Goal: Information Seeking & Learning: Understand process/instructions

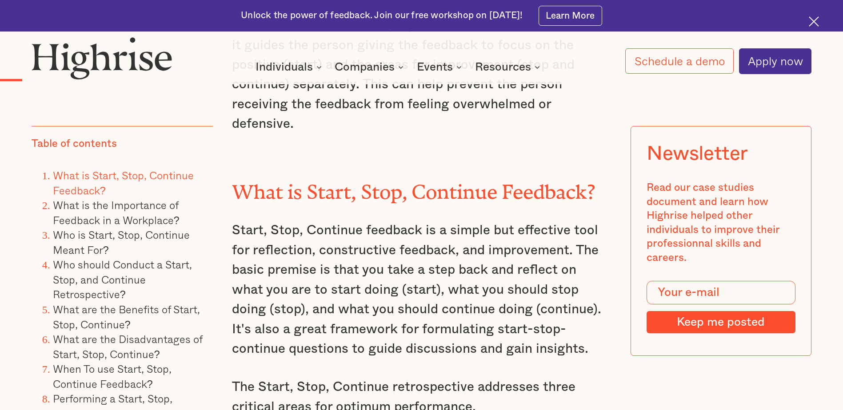
scroll to position [1022, 0]
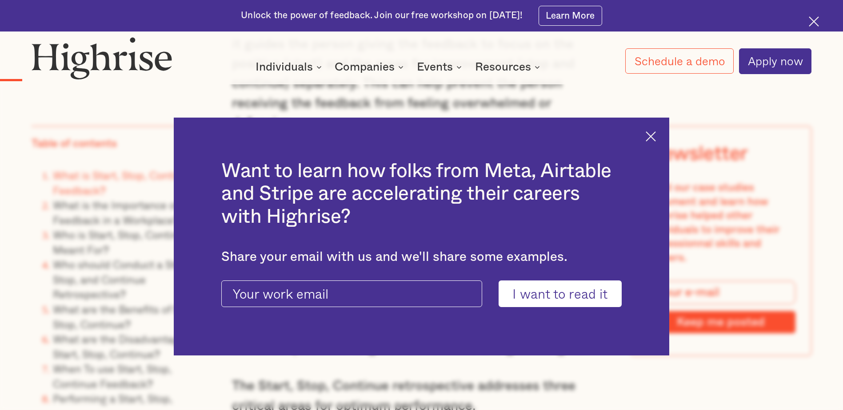
click at [651, 137] on img at bounding box center [650, 136] width 10 height 10
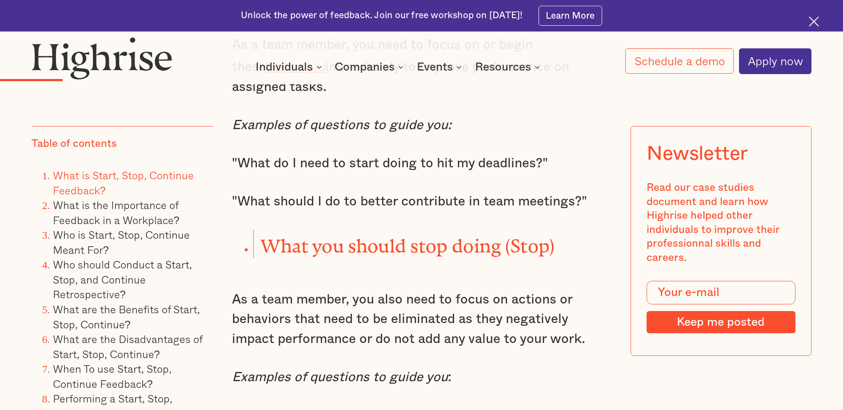
scroll to position [1466, 0]
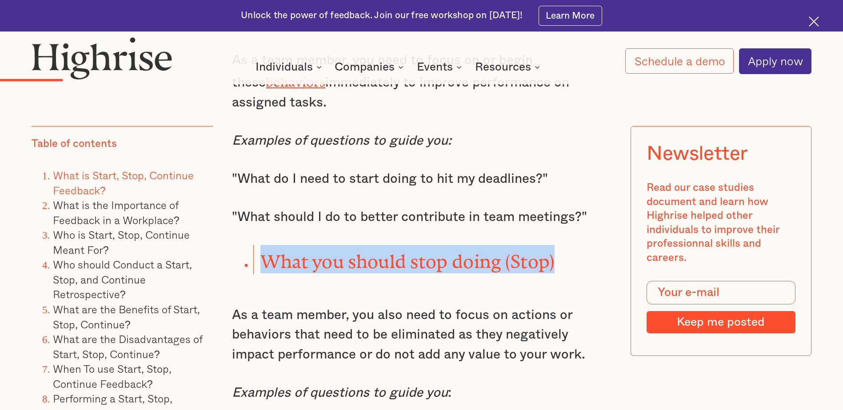
drag, startPoint x: 559, startPoint y: 243, endPoint x: 267, endPoint y: 237, distance: 291.4
click at [267, 245] on li "What you should stop doing (Stop)" at bounding box center [432, 259] width 358 height 28
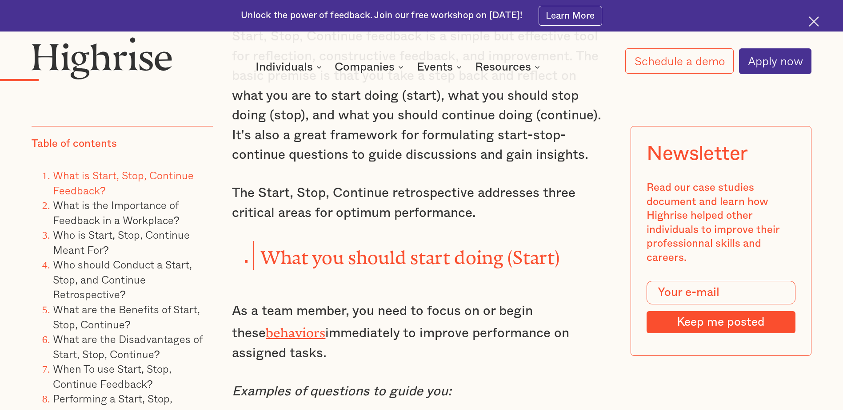
scroll to position [1199, 0]
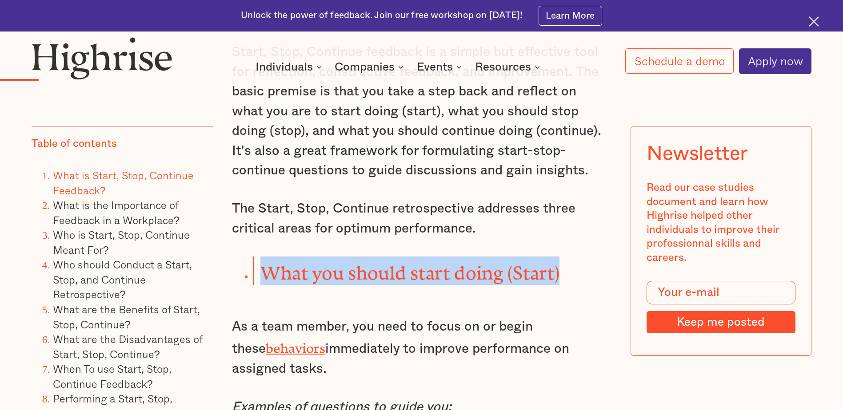
drag, startPoint x: 573, startPoint y: 253, endPoint x: 253, endPoint y: 249, distance: 320.3
click at [253, 257] on li "What you should start doing (Start)" at bounding box center [432, 271] width 358 height 28
copy strong "What you should start doing (Start)"
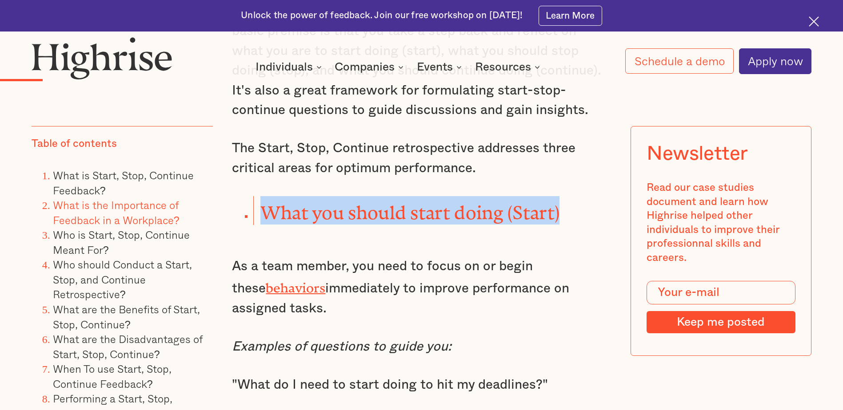
scroll to position [1244, 0]
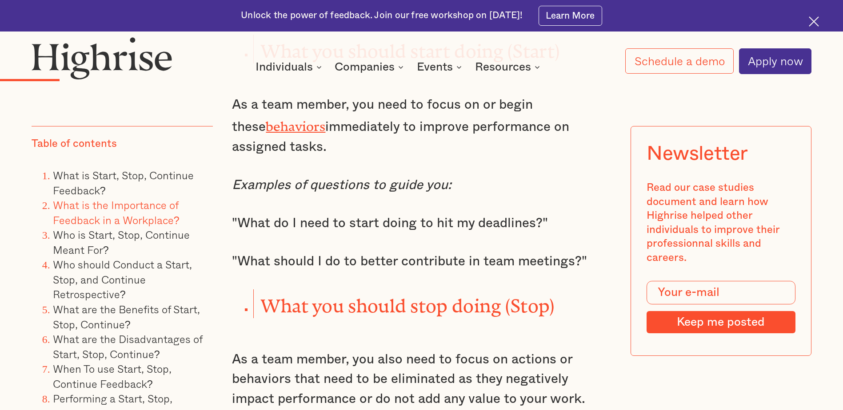
scroll to position [1466, 0]
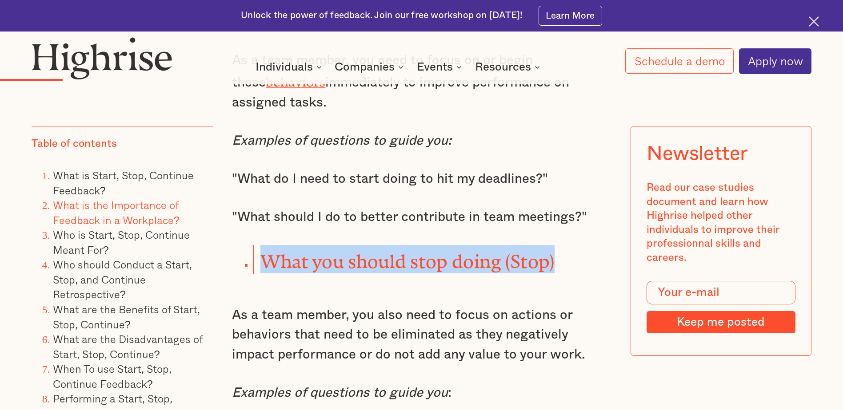
drag, startPoint x: 564, startPoint y: 245, endPoint x: 266, endPoint y: 244, distance: 298.0
click at [266, 245] on li "What you should stop doing (Stop)" at bounding box center [432, 259] width 358 height 28
drag, startPoint x: 266, startPoint y: 244, endPoint x: 302, endPoint y: 242, distance: 36.0
copy strong "What you should stop doing (Stop)"
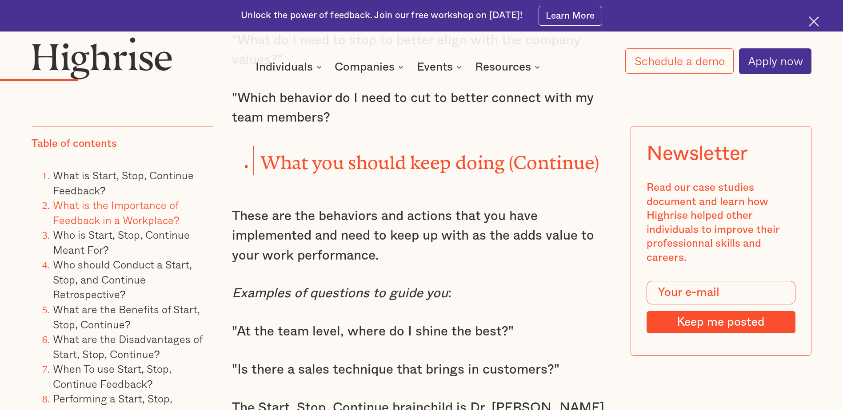
scroll to position [1910, 0]
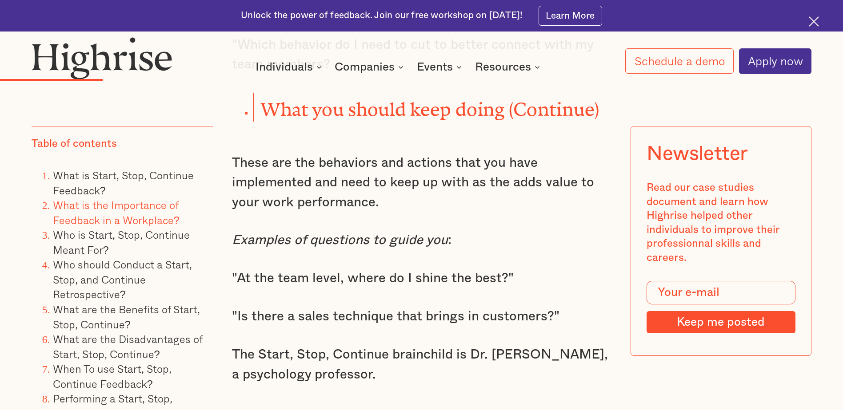
click at [602, 93] on li "What you should keep doing (Continue)" at bounding box center [432, 107] width 358 height 28
drag, startPoint x: 506, startPoint y: 95, endPoint x: 402, endPoint y: 95, distance: 104.4
click at [402, 99] on strong "What you should keep doing (Continue)" at bounding box center [429, 105] width 339 height 12
drag, startPoint x: 402, startPoint y: 95, endPoint x: 345, endPoint y: 93, distance: 56.5
click at [345, 99] on strong "What you should keep doing (Continue)" at bounding box center [429, 105] width 339 height 12
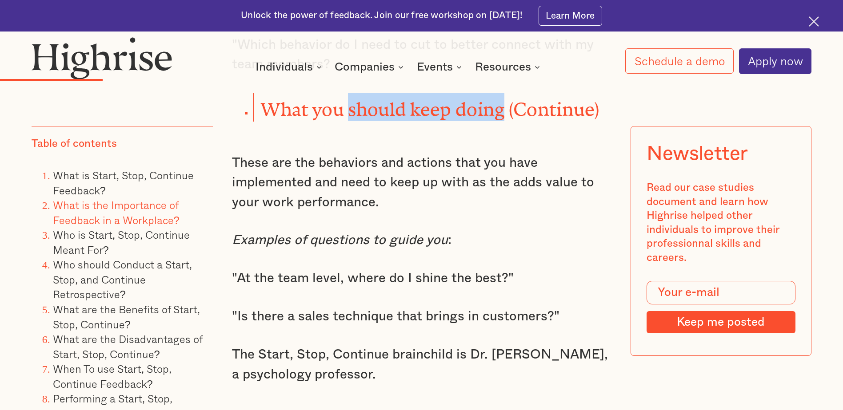
drag, startPoint x: 348, startPoint y: 91, endPoint x: 505, endPoint y: 95, distance: 157.3
click at [505, 99] on strong "What you should keep doing (Continue)" at bounding box center [429, 105] width 339 height 12
drag, startPoint x: 505, startPoint y: 95, endPoint x: 500, endPoint y: 95, distance: 5.4
copy strong "should keep doing"
